Goal: Navigation & Orientation: Find specific page/section

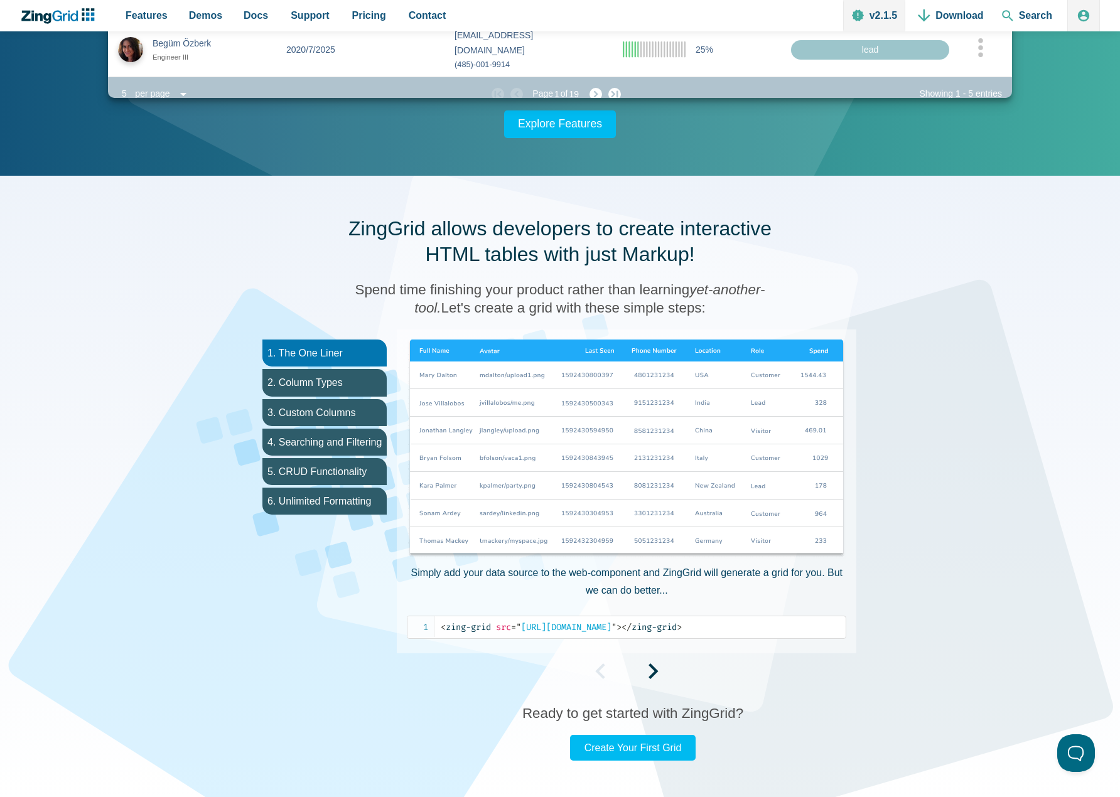
scroll to position [439, 0]
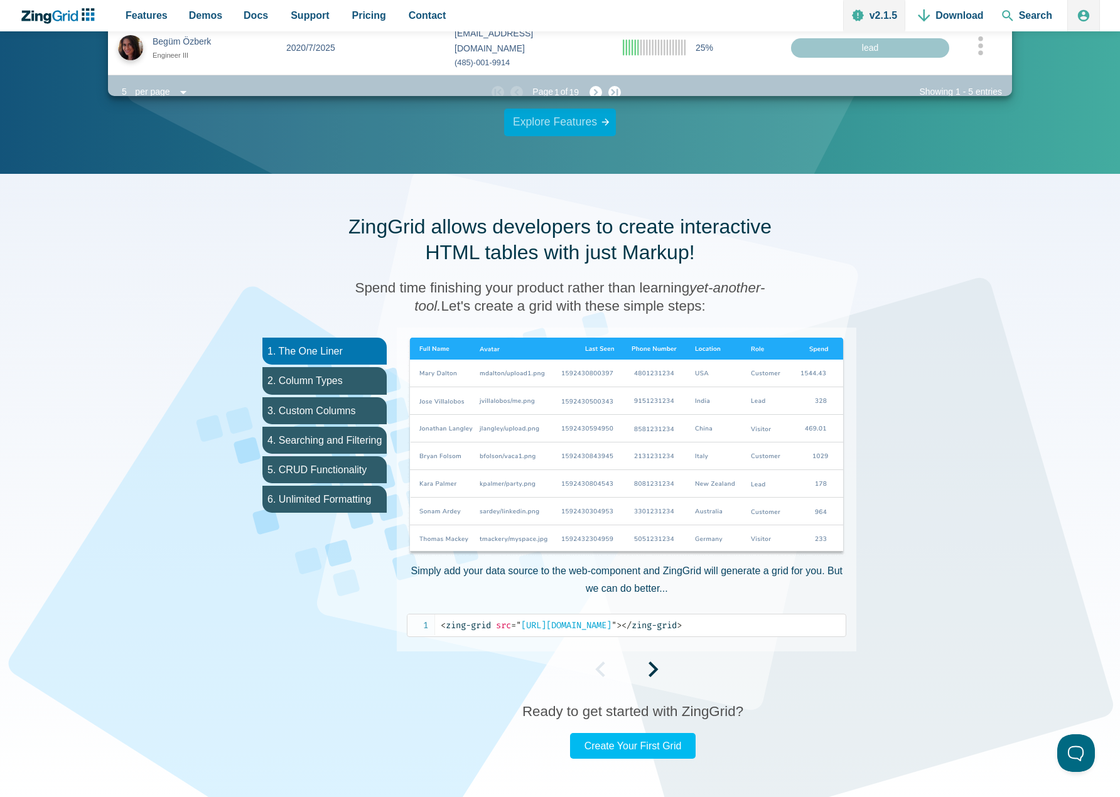
click at [578, 124] on link "Explore Features" at bounding box center [560, 123] width 112 height 28
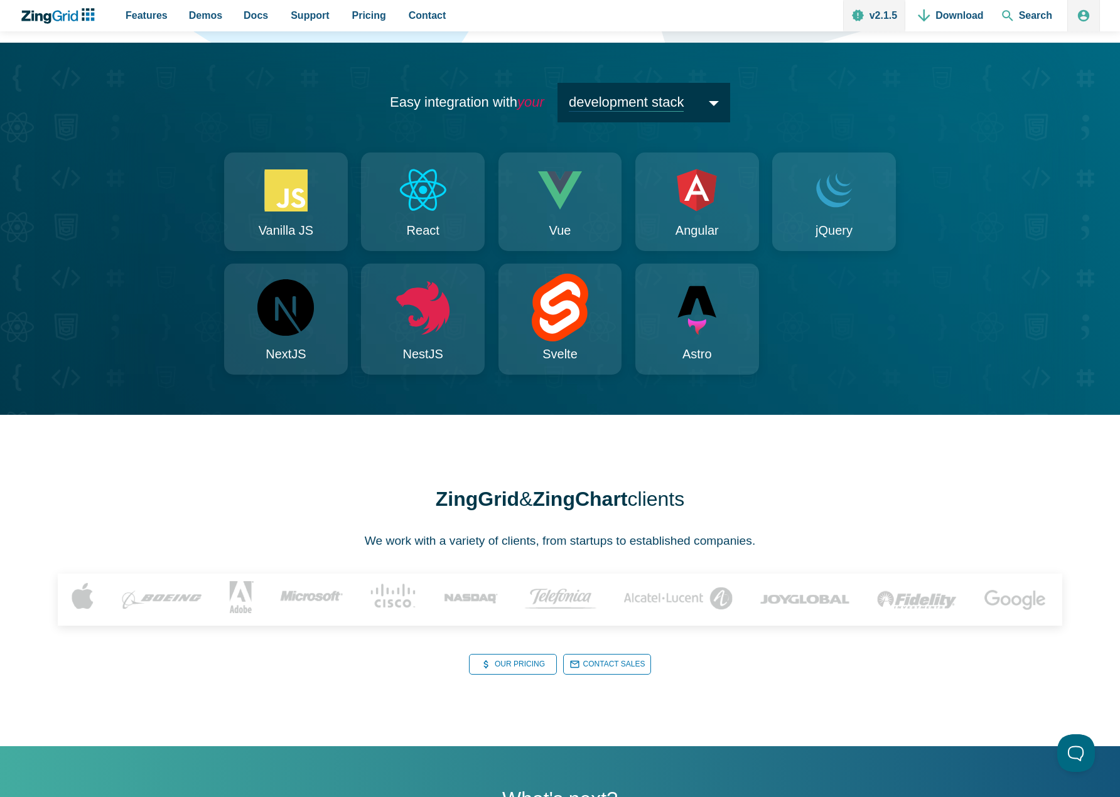
scroll to position [1876, 0]
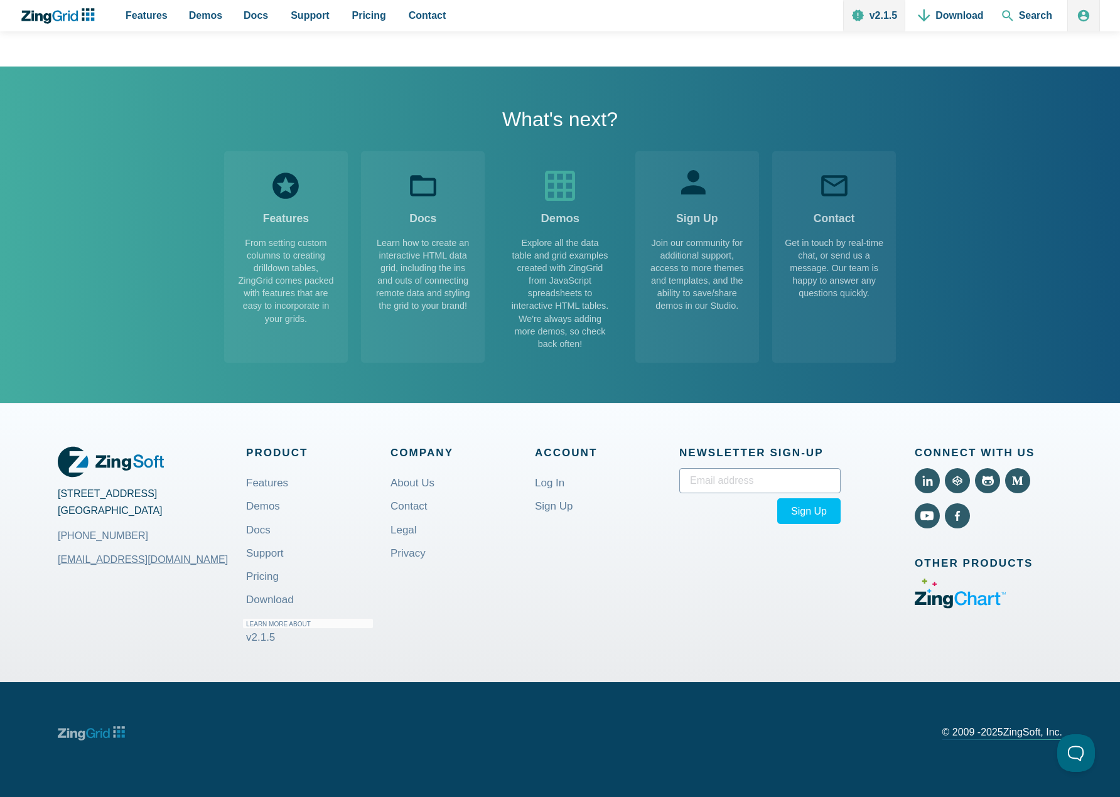
click at [562, 190] on icon "App Content" at bounding box center [560, 186] width 36 height 36
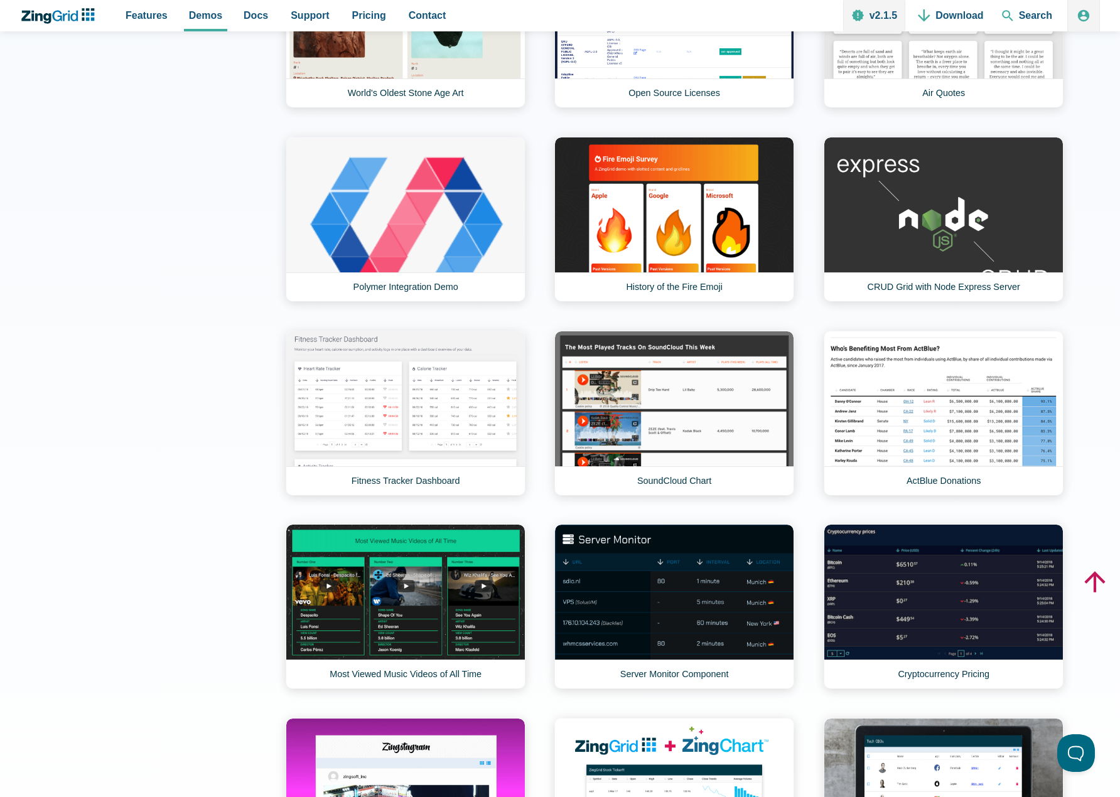
scroll to position [1602, 0]
